Goal: Complete application form

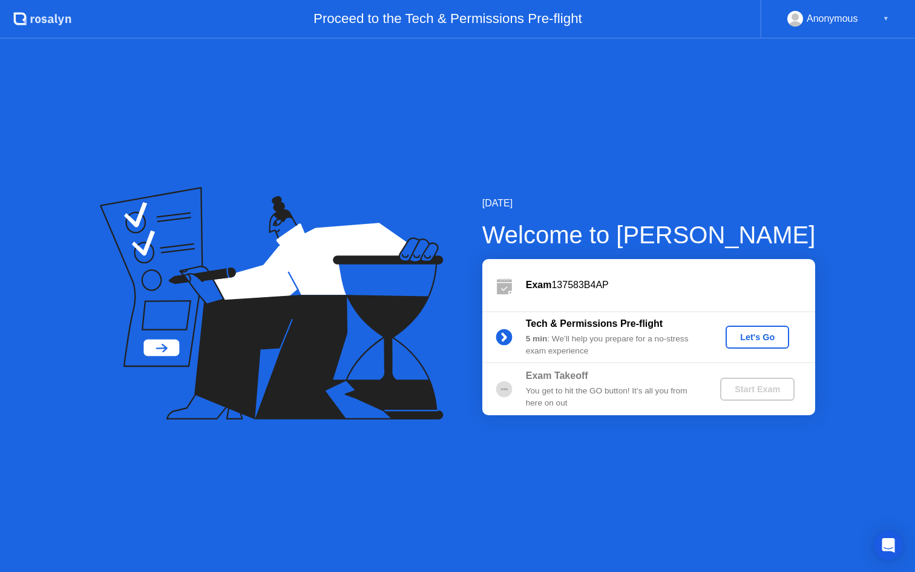
click at [760, 339] on div "Let's Go" at bounding box center [758, 337] width 54 height 10
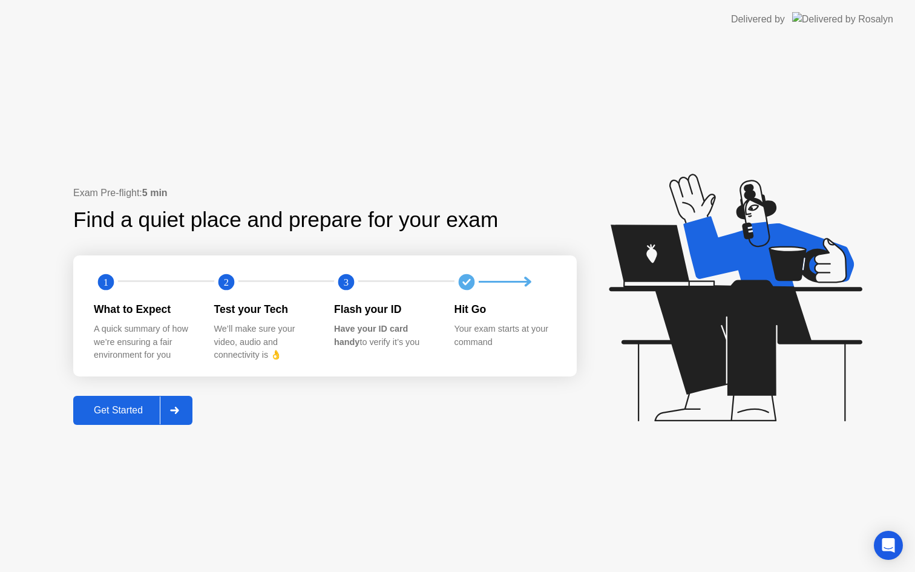
click at [95, 416] on div "Get Started" at bounding box center [118, 410] width 83 height 11
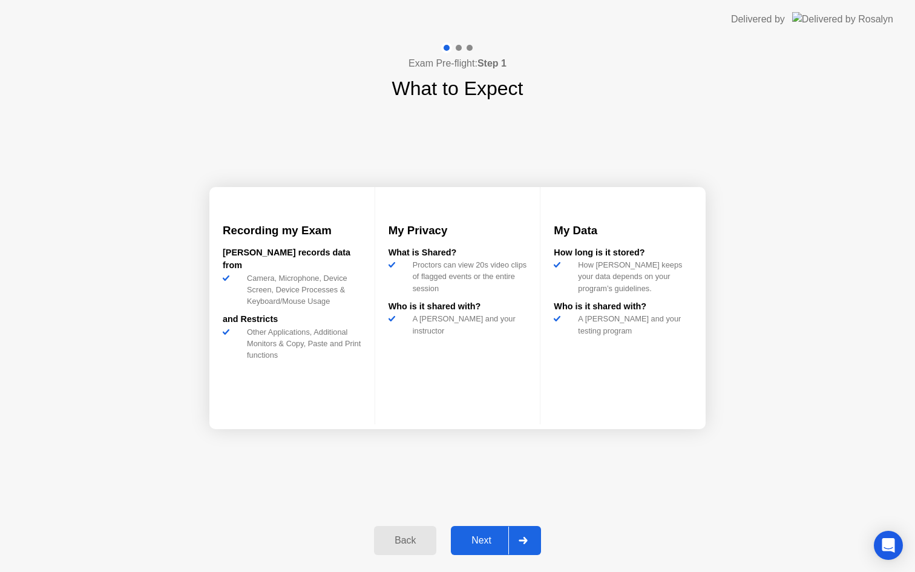
click at [478, 531] on button "Next" at bounding box center [496, 540] width 90 height 29
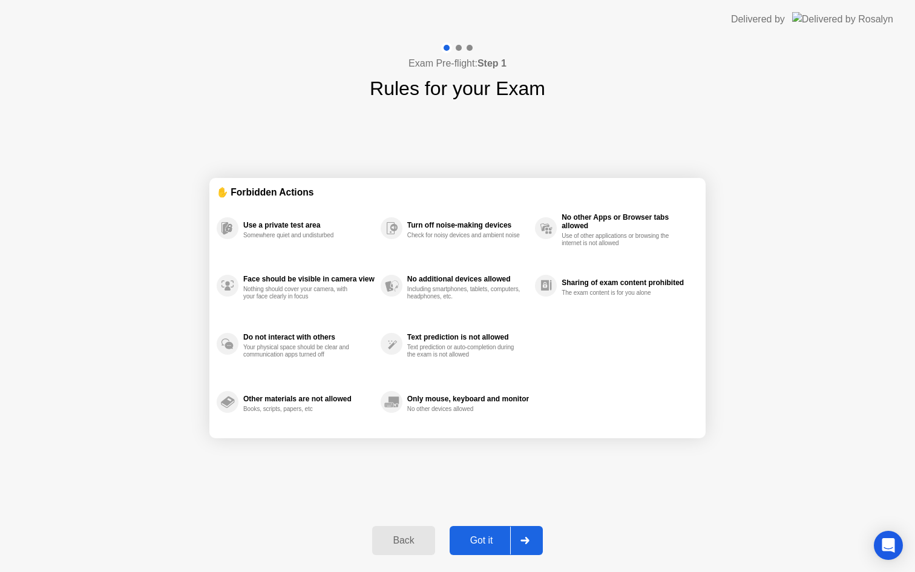
click at [478, 541] on div "Got it" at bounding box center [481, 540] width 57 height 11
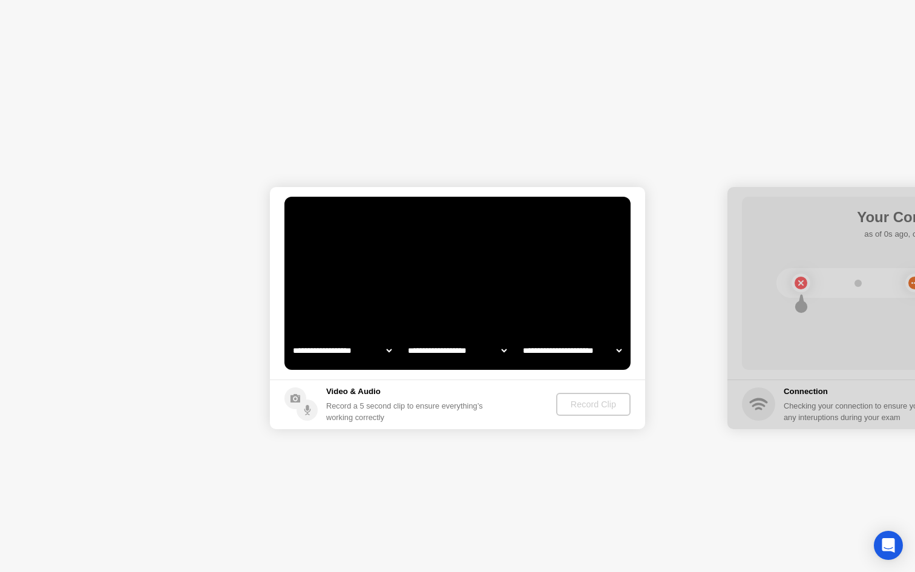
select select "**********"
select select "*******"
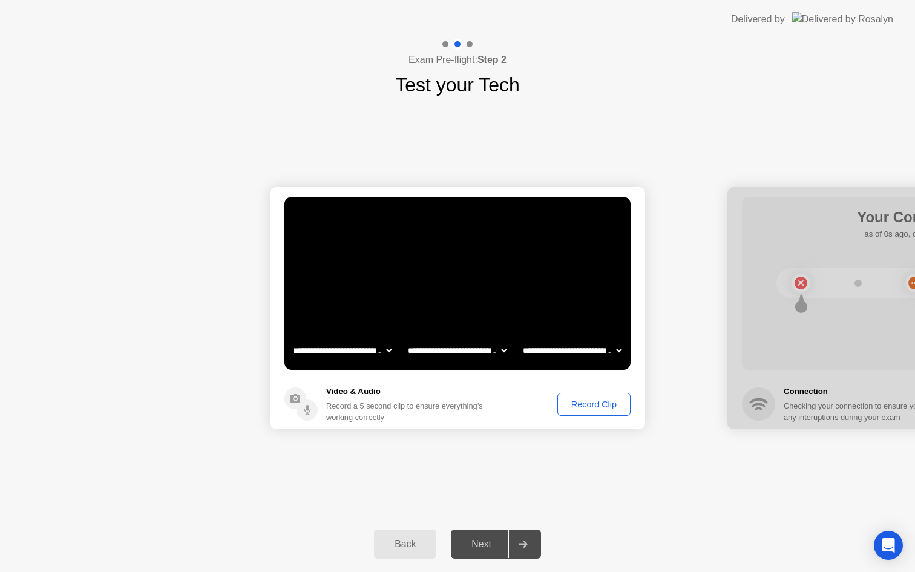
click at [584, 404] on div "Record Clip" at bounding box center [594, 405] width 65 height 10
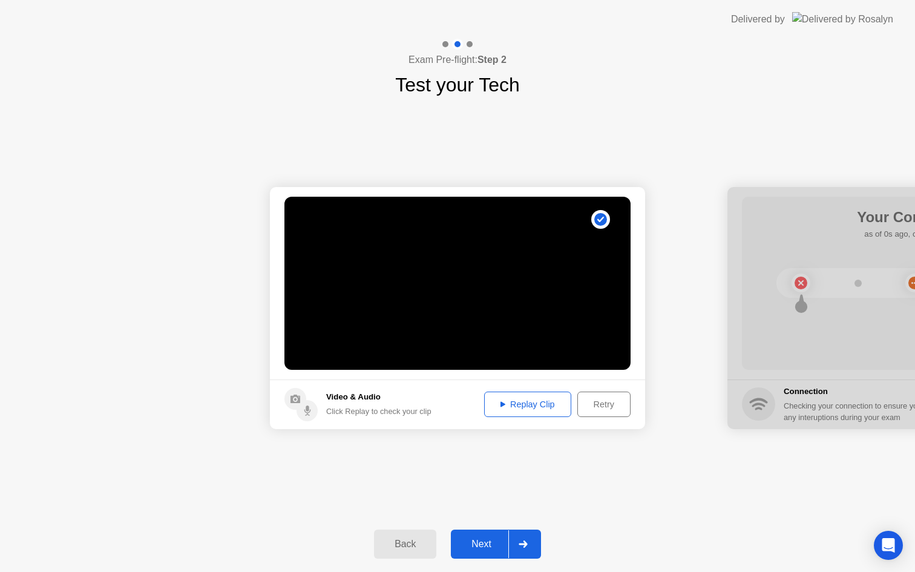
click at [528, 406] on div "Replay Clip" at bounding box center [527, 405] width 79 height 10
click at [501, 407] on icon at bounding box center [503, 404] width 5 height 5
click at [501, 401] on icon at bounding box center [503, 404] width 5 height 6
click at [532, 400] on div "Replay Clip" at bounding box center [527, 405] width 79 height 10
click at [479, 546] on div "Next" at bounding box center [482, 544] width 54 height 11
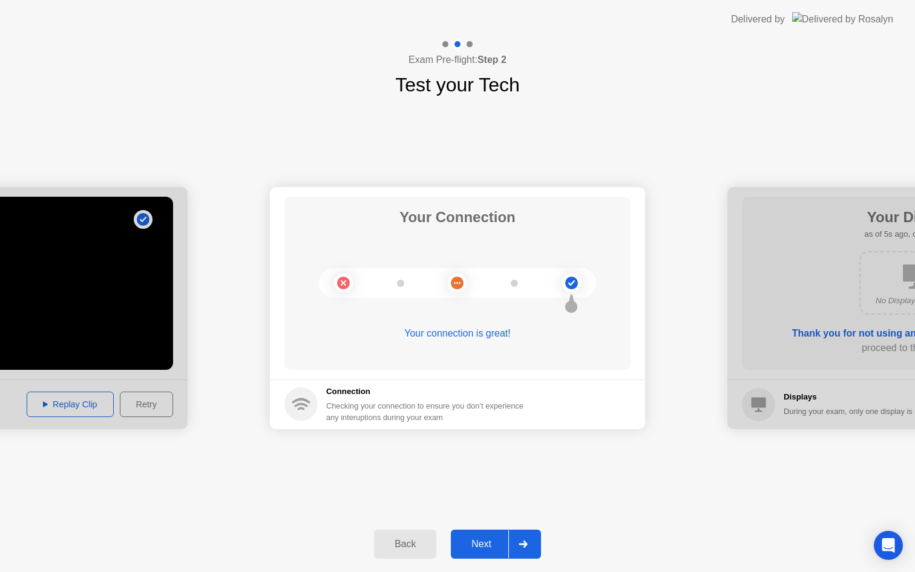
click at [486, 545] on div "Next" at bounding box center [482, 544] width 54 height 11
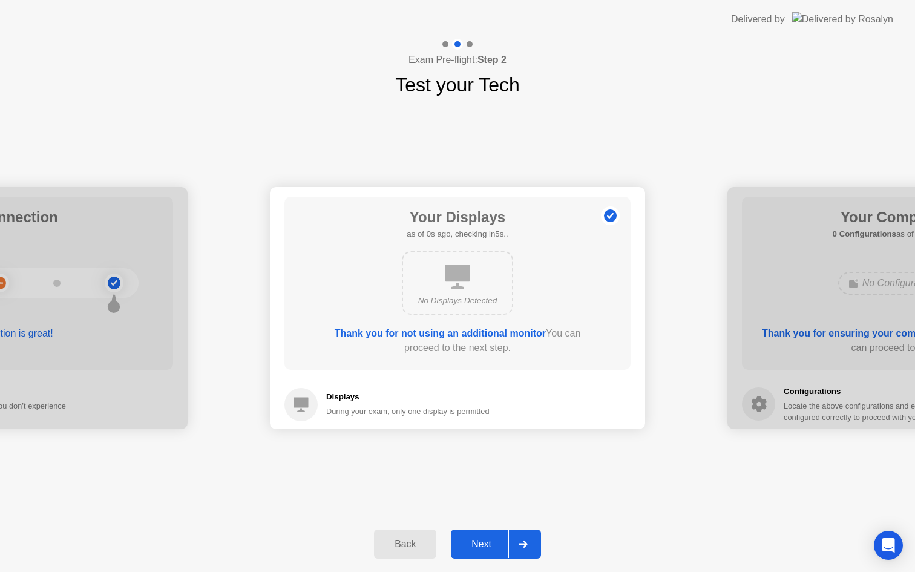
click at [470, 540] on div "Next" at bounding box center [482, 544] width 54 height 11
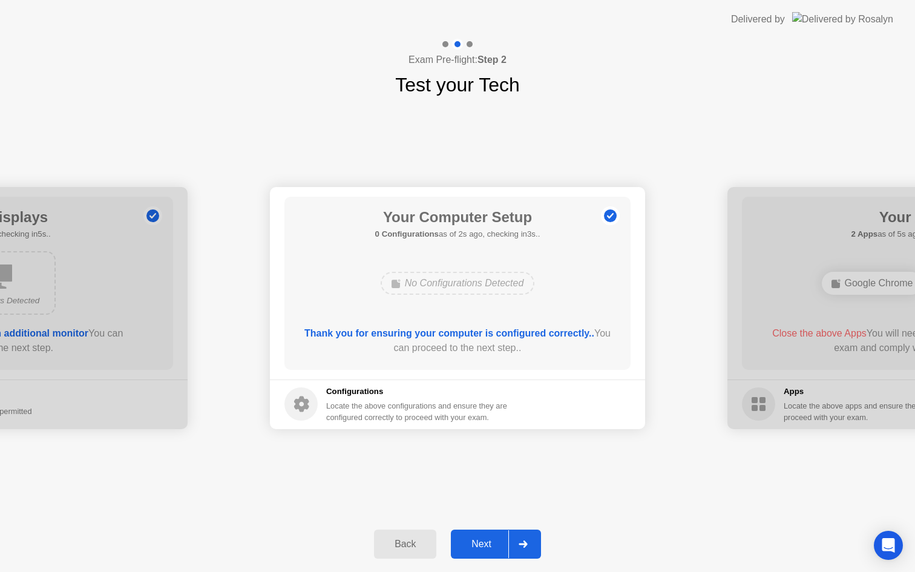
click at [478, 545] on div "Next" at bounding box center [482, 544] width 54 height 11
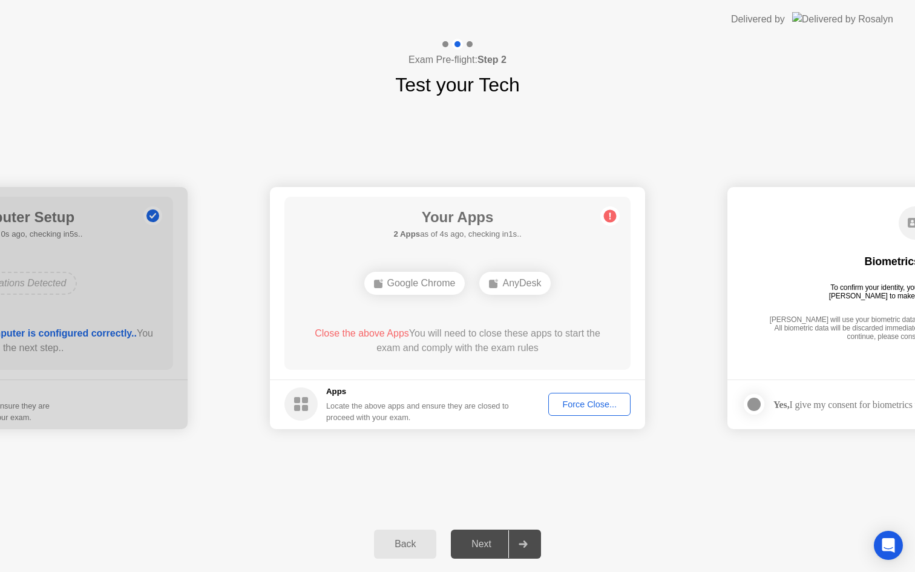
click at [571, 402] on div "Force Close..." at bounding box center [590, 405] width 74 height 10
click at [593, 400] on div "Force Close..." at bounding box center [590, 405] width 74 height 10
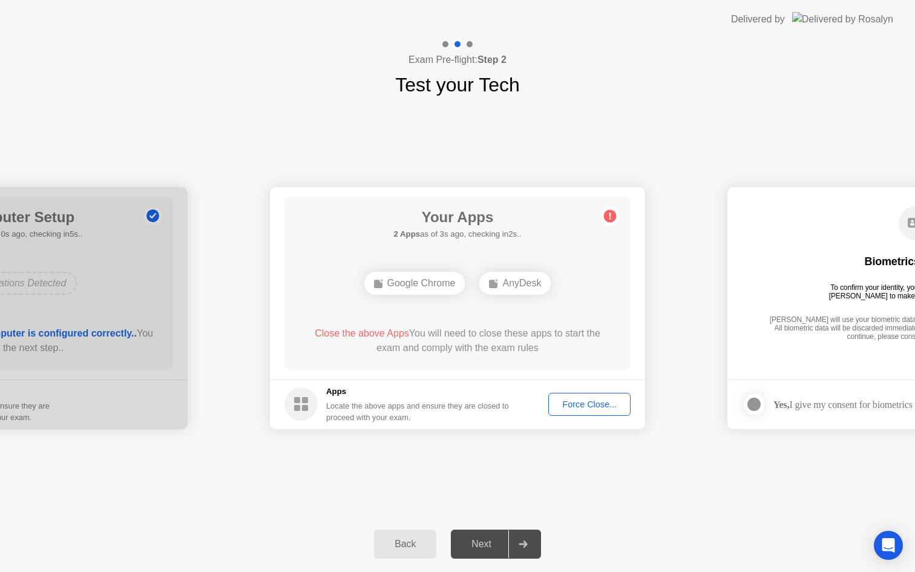
click at [468, 541] on div "Next" at bounding box center [482, 544] width 54 height 11
click at [586, 406] on div "Force Close..." at bounding box center [590, 405] width 74 height 10
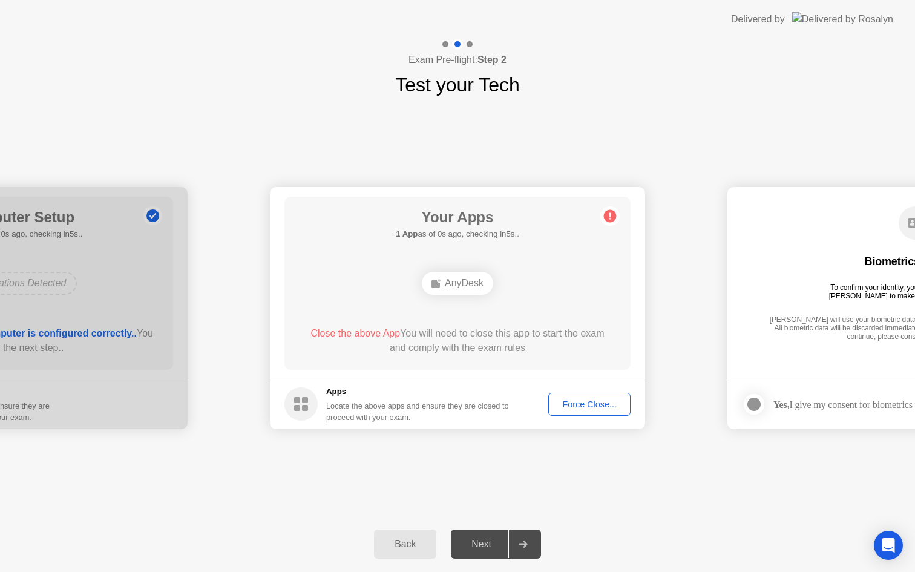
click at [360, 332] on span "Close the above App" at bounding box center [356, 333] width 90 height 10
click at [577, 404] on div "Force Close..." at bounding box center [590, 405] width 74 height 10
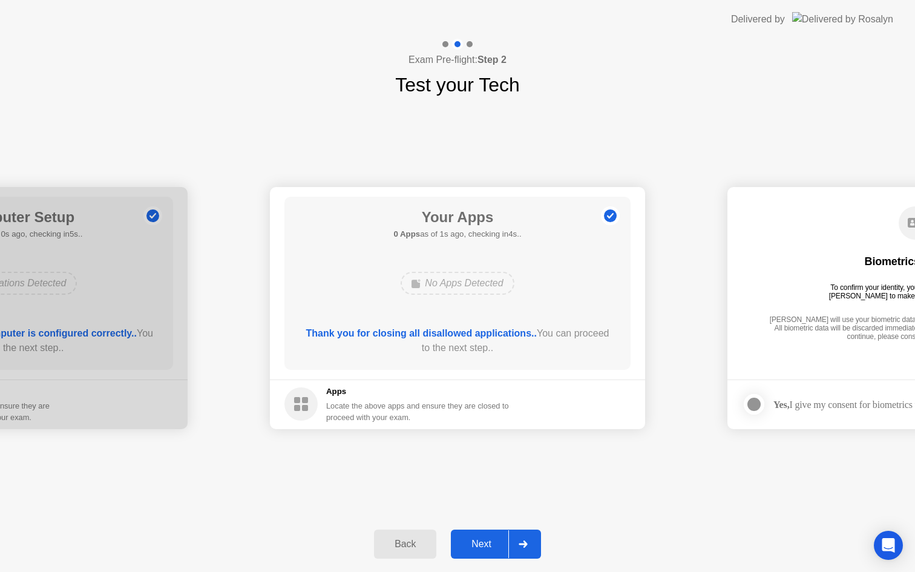
click at [472, 539] on div "Next" at bounding box center [482, 544] width 54 height 11
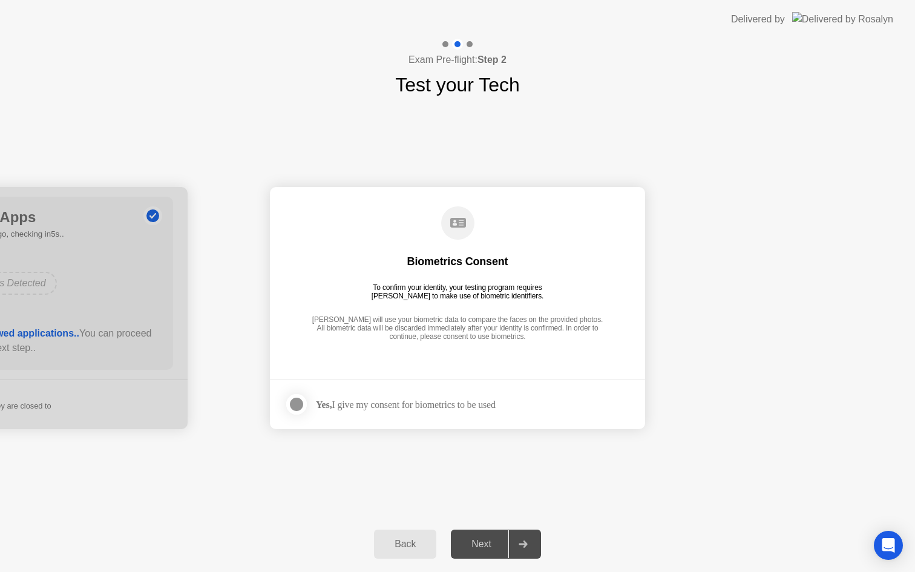
click at [300, 404] on div at bounding box center [296, 404] width 15 height 15
click at [478, 548] on div "Next" at bounding box center [482, 544] width 54 height 11
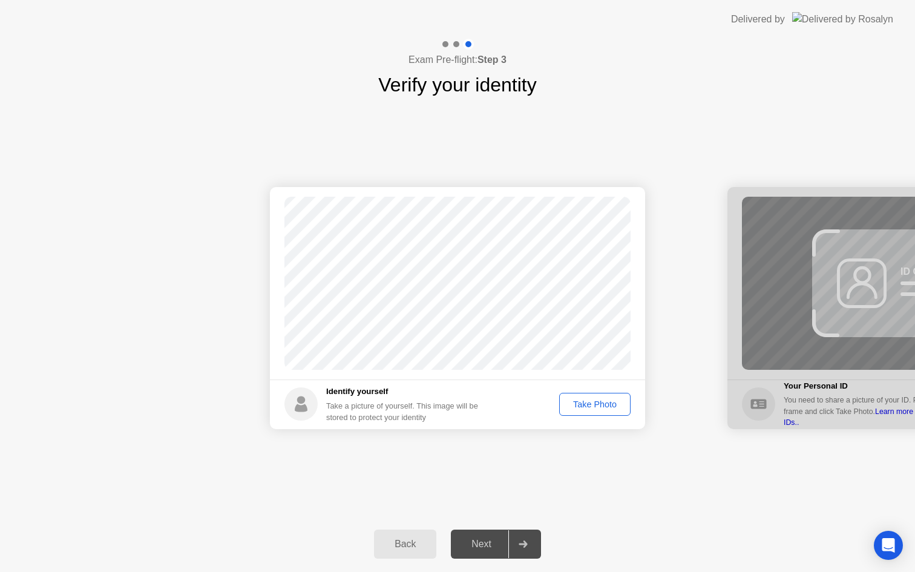
click at [571, 408] on div "Take Photo" at bounding box center [595, 405] width 63 height 10
click at [496, 550] on div "Next" at bounding box center [482, 544] width 54 height 11
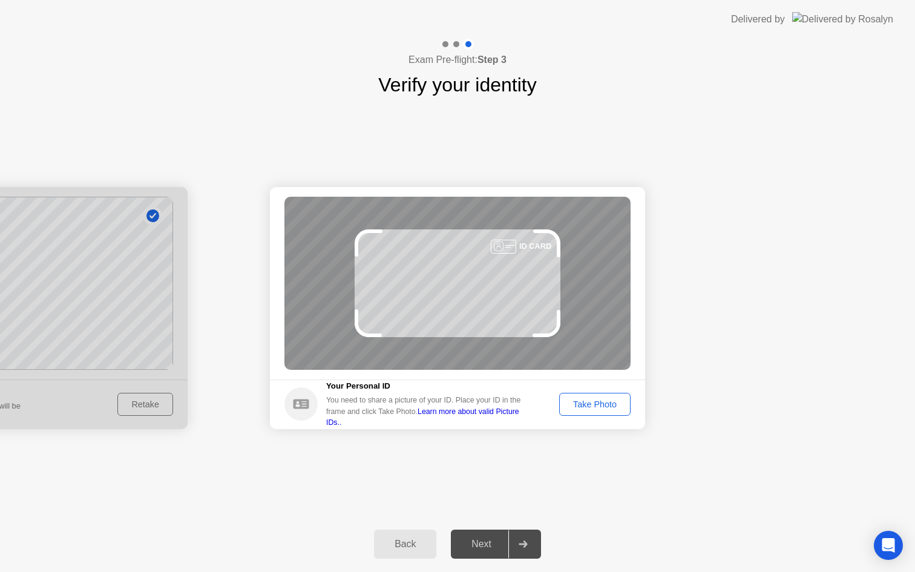
click at [604, 404] on div "Take Photo" at bounding box center [595, 405] width 63 height 10
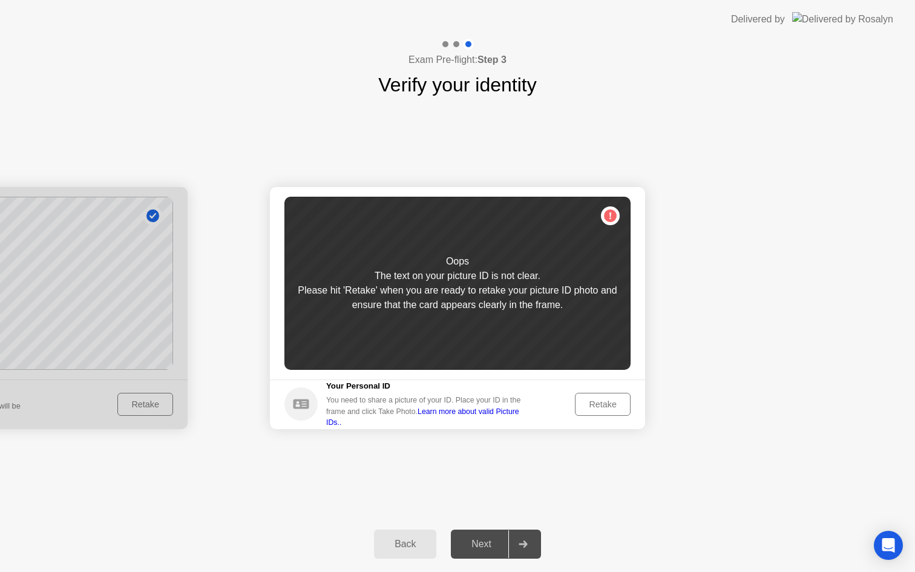
click at [374, 399] on div "Your Personal ID You need to share a picture of your ID. Place your ID in the f…" at bounding box center [427, 404] width 203 height 48
click at [597, 407] on div "Retake" at bounding box center [602, 405] width 47 height 10
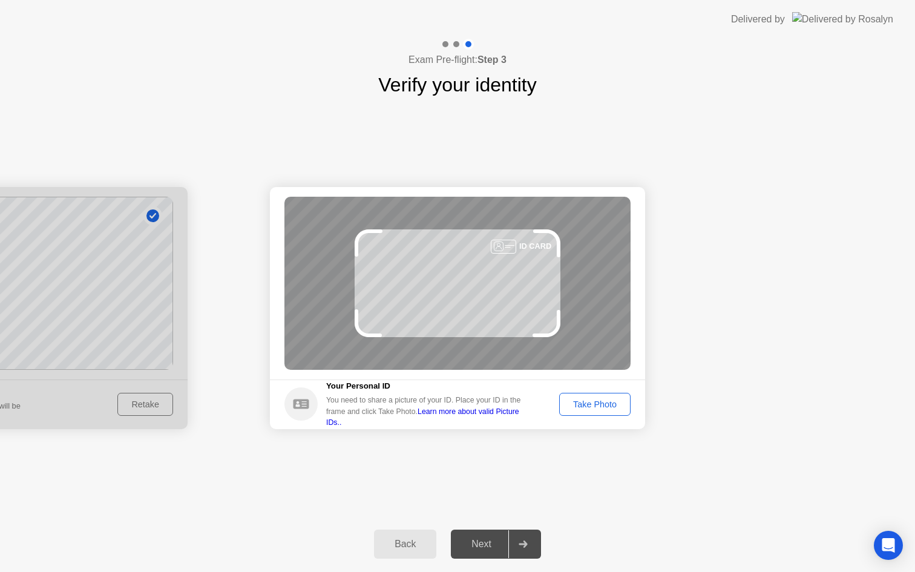
click at [597, 403] on div "Take Photo" at bounding box center [595, 405] width 63 height 10
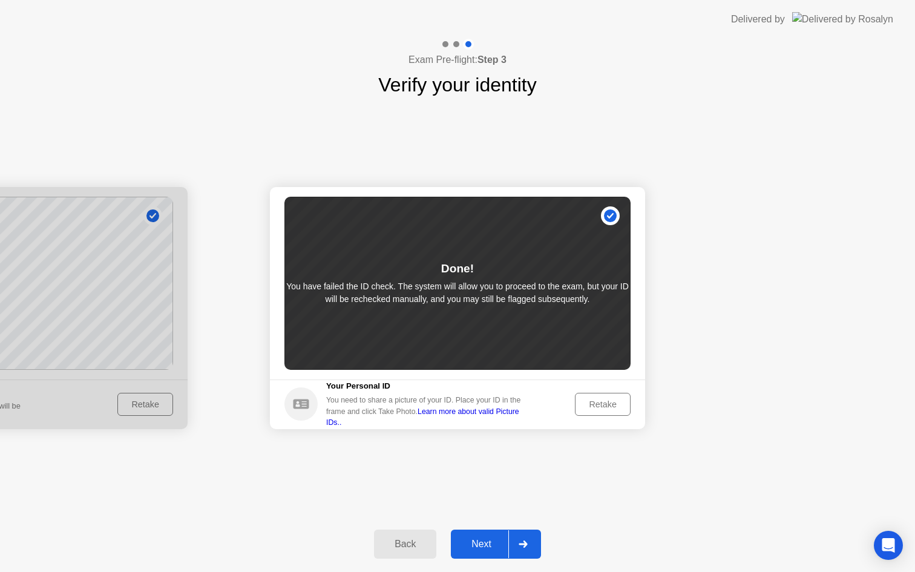
click at [502, 544] on div "Next" at bounding box center [482, 544] width 54 height 11
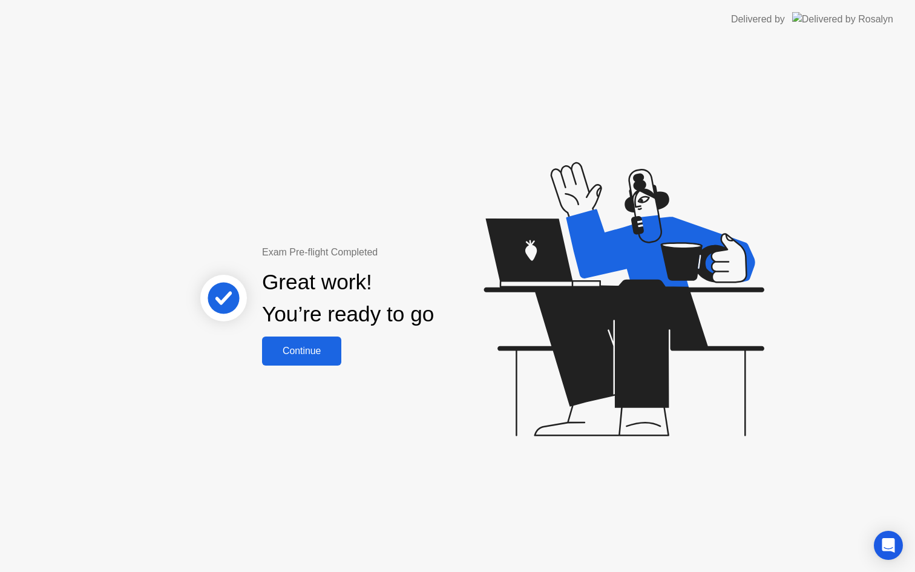
click at [307, 354] on div "Continue" at bounding box center [302, 351] width 72 height 11
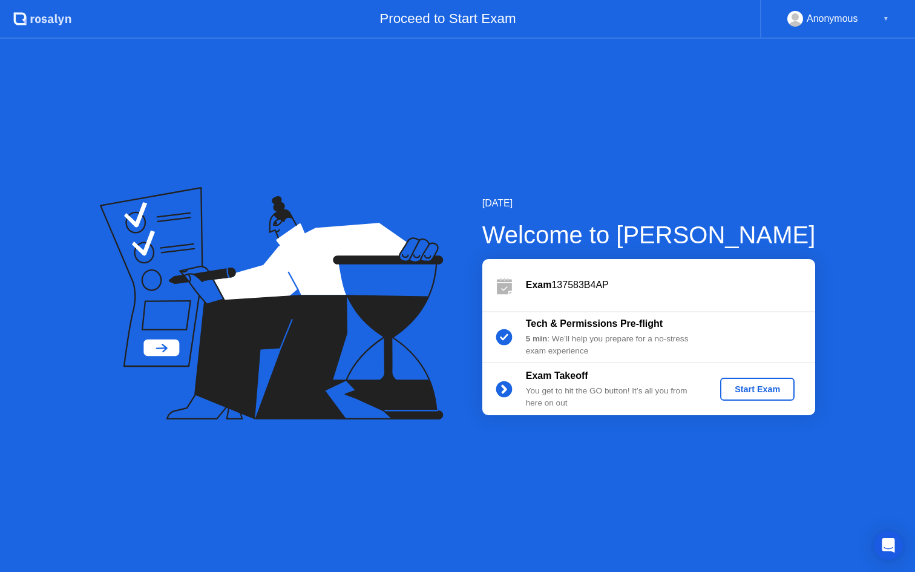
click at [754, 389] on div "Start Exam" at bounding box center [757, 389] width 65 height 10
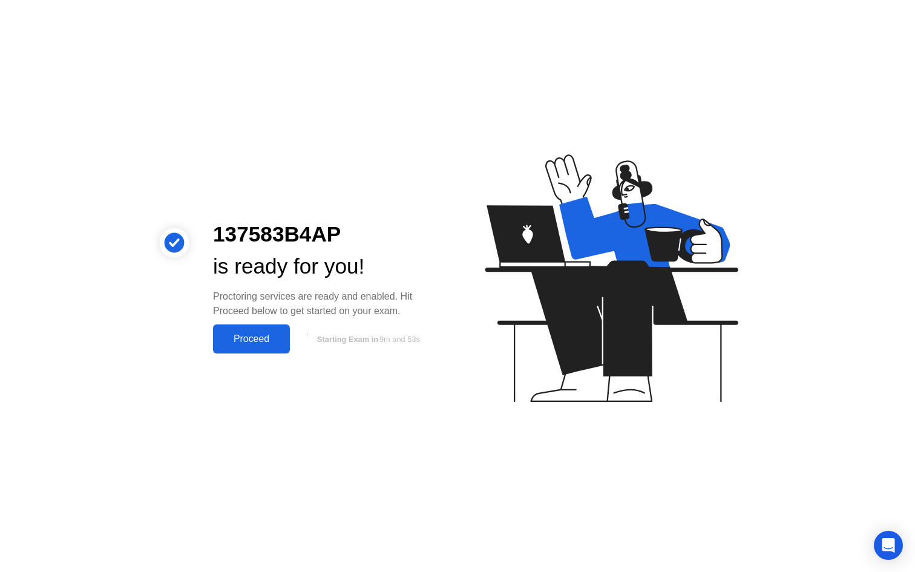
click at [247, 337] on div "Proceed" at bounding box center [252, 339] width 70 height 11
